Goal: Find specific page/section: Find specific page/section

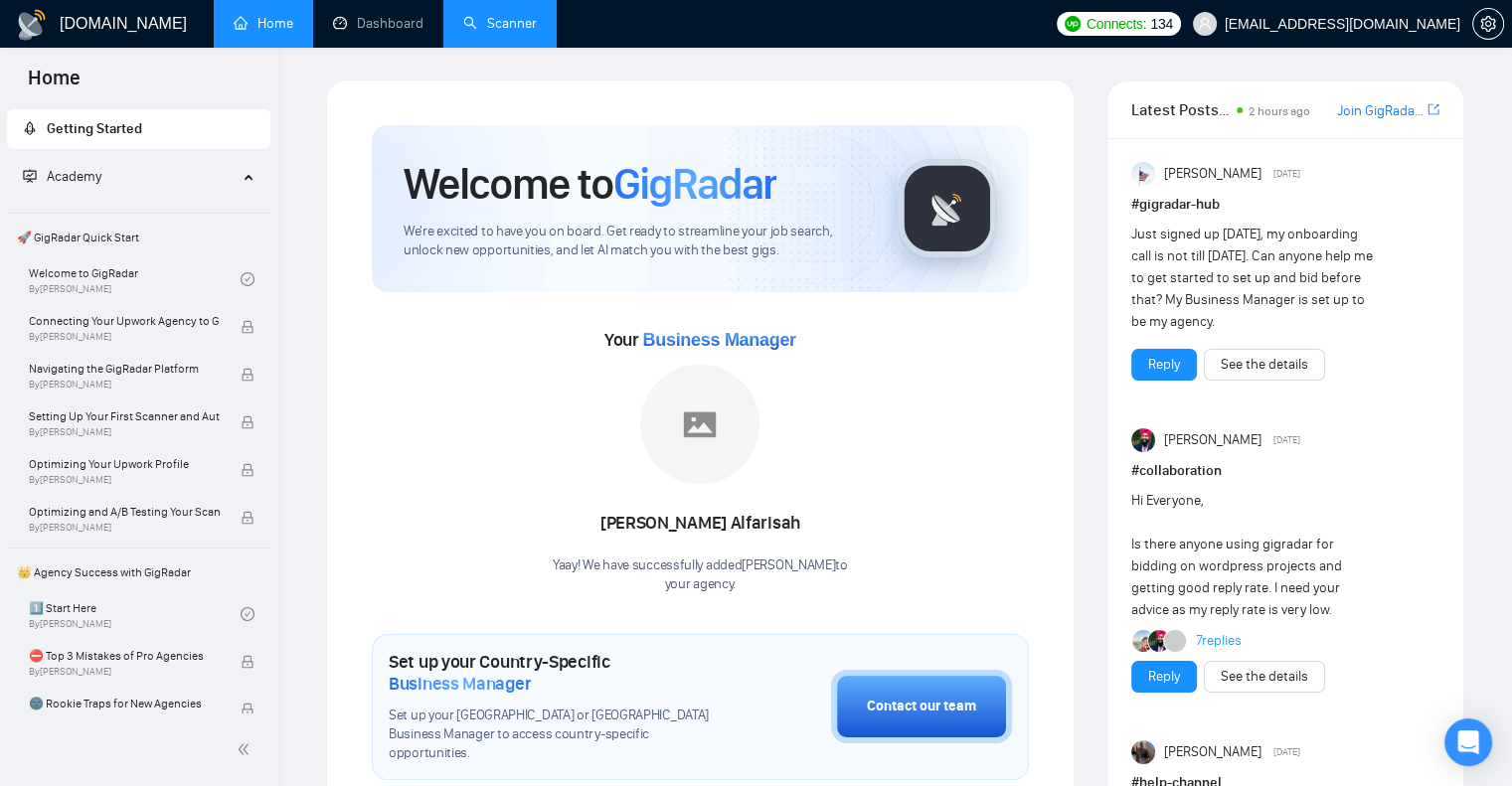
click at [513, 32] on link "Scanner" at bounding box center [500, 23] width 74 height 17
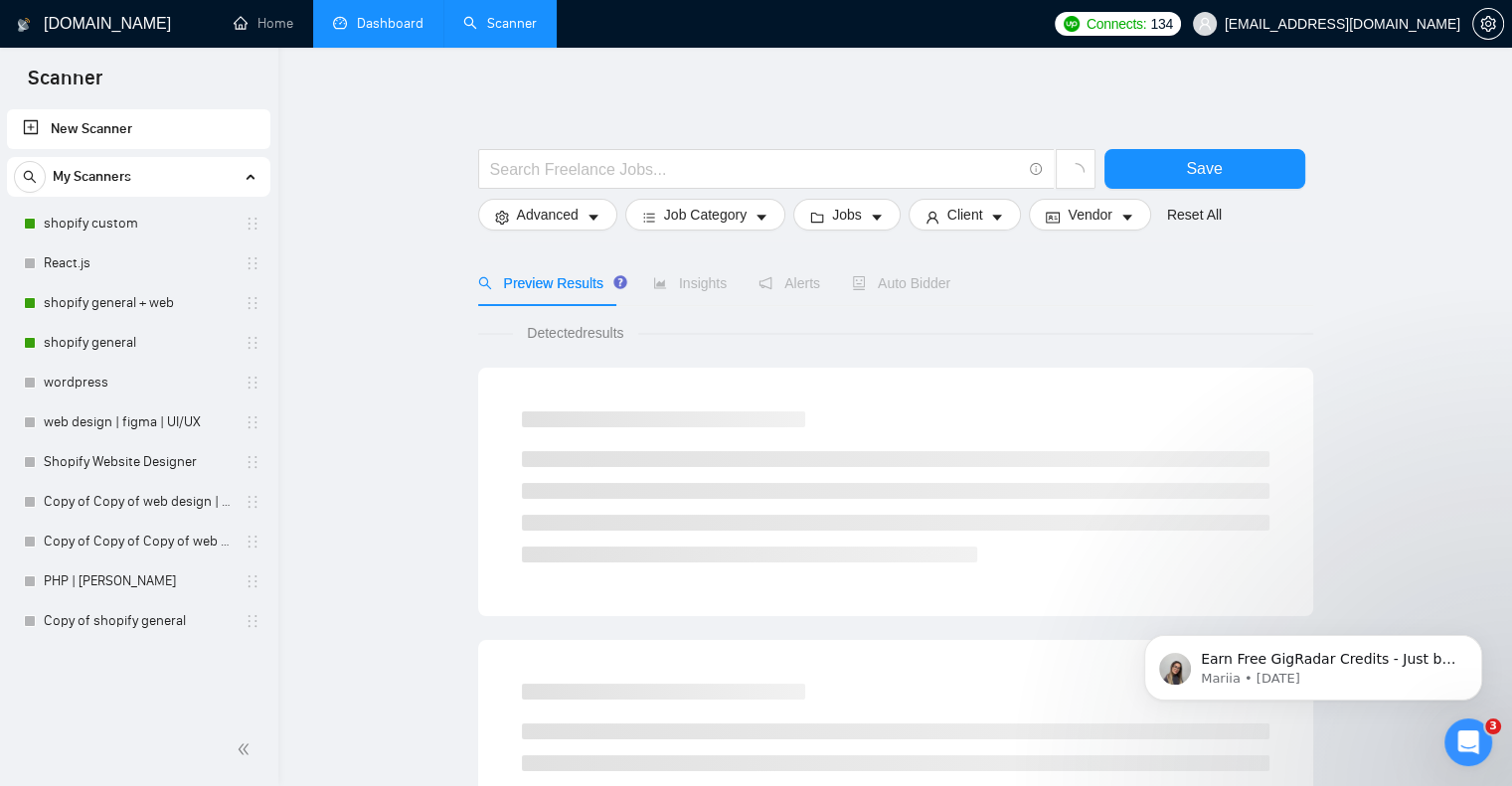
click at [406, 31] on link "Dashboard" at bounding box center [378, 23] width 91 height 17
